Goal: Find specific page/section: Find specific page/section

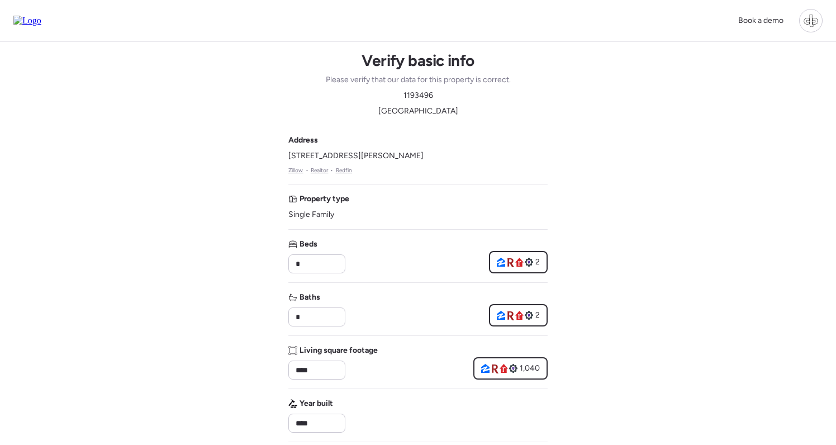
click at [417, 99] on span "1193496" at bounding box center [419, 95] width 30 height 11
copy span "1193496"
click at [36, 22] on img at bounding box center [27, 21] width 28 height 10
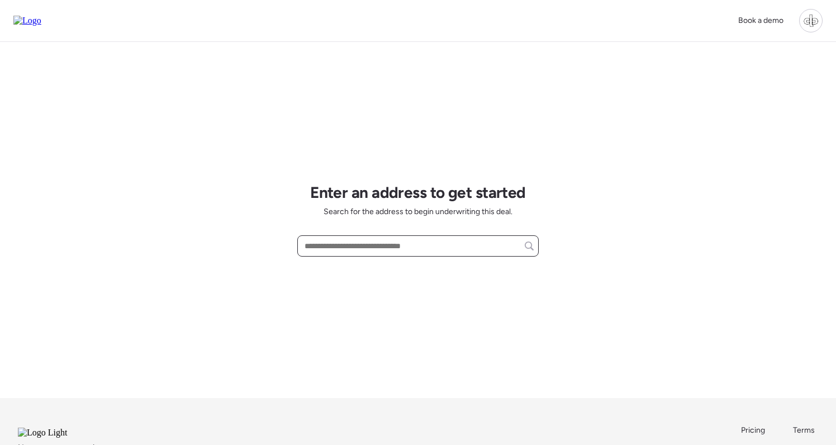
click at [388, 246] on input "text" at bounding box center [417, 246] width 231 height 16
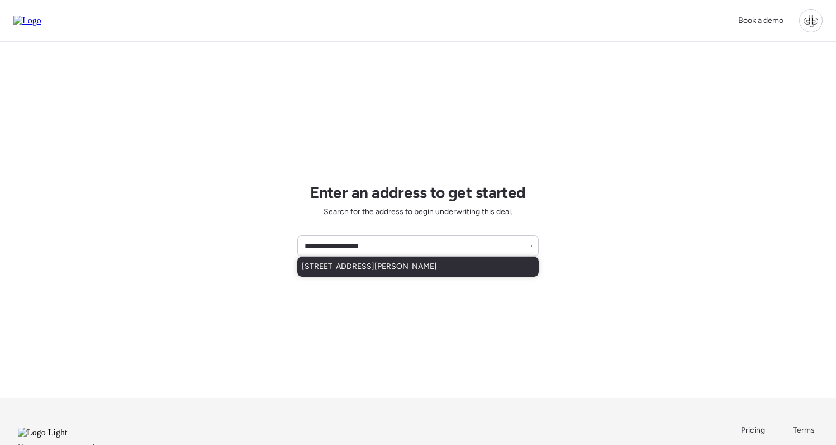
click at [400, 274] on div "111 W Osborne Ave, Tampa, FL, 33603" at bounding box center [417, 267] width 241 height 20
type input "**********"
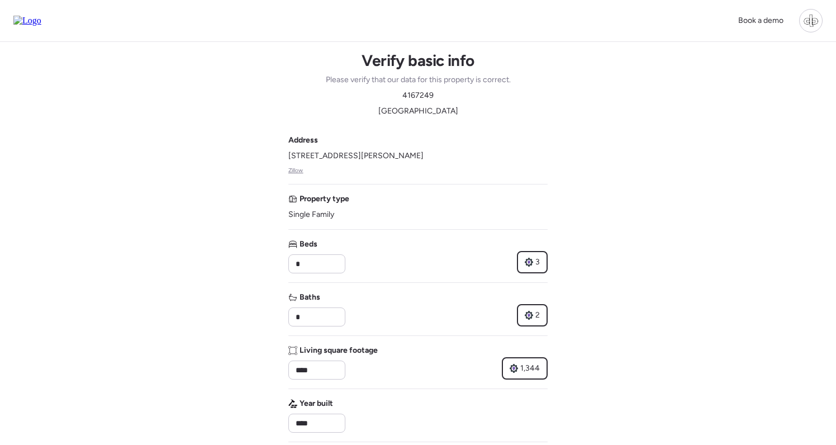
click at [457, 158] on div "Address 111 W Osborne Ave, Tampa, FL 33603 Zillow" at bounding box center [417, 155] width 259 height 40
click at [416, 97] on span "4167249" at bounding box center [417, 95] width 31 height 11
copy span "4167249"
drag, startPoint x: 291, startPoint y: 156, endPoint x: 412, endPoint y: 156, distance: 121.8
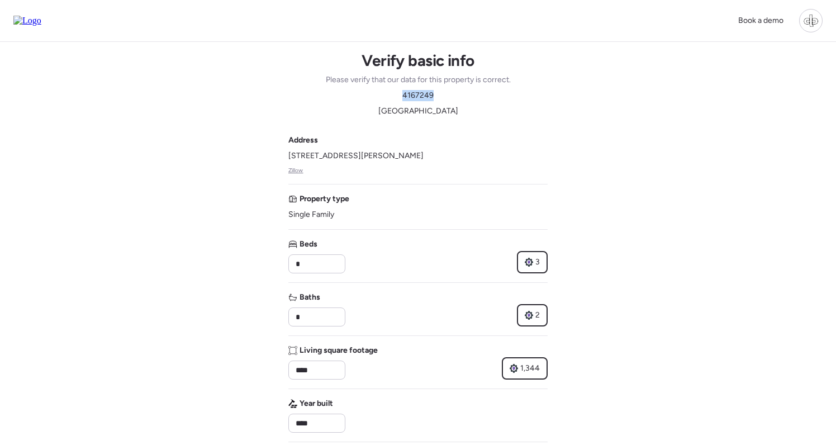
click at [412, 156] on span "[STREET_ADDRESS][PERSON_NAME]" at bounding box center [355, 155] width 135 height 11
copy span "111 W Osborne Ave, Tampa, FL 3360"
click at [37, 17] on img at bounding box center [27, 21] width 28 height 10
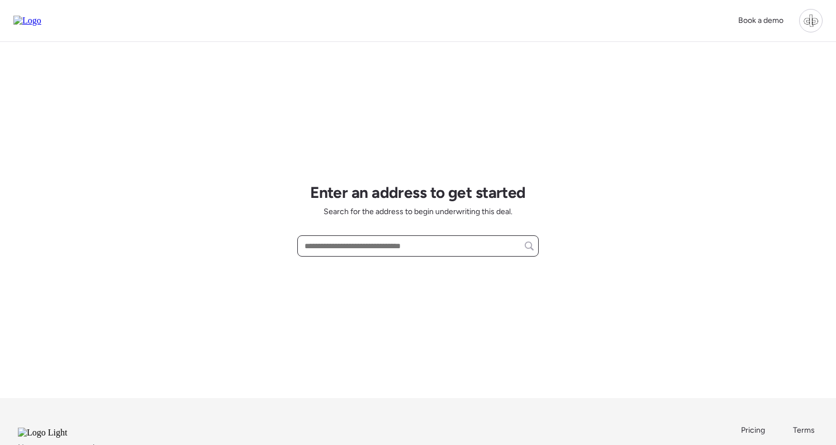
click at [376, 245] on input "text" at bounding box center [417, 246] width 231 height 16
paste input "**********"
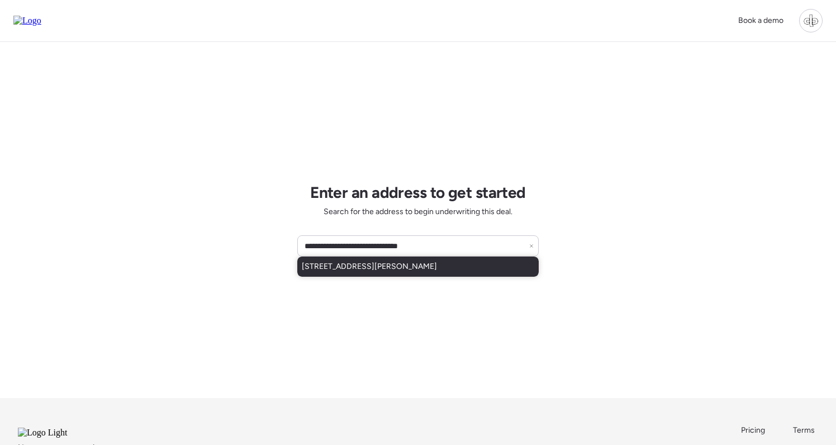
click at [387, 272] on span "111 W Osborne Ave, Tampa, FL, 33603" at bounding box center [369, 266] width 135 height 11
type input "**********"
